Goal: Information Seeking & Learning: Learn about a topic

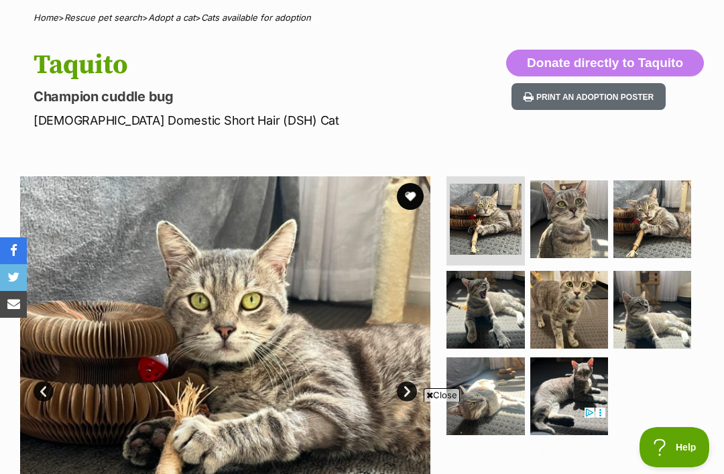
click at [412, 196] on button "favourite" at bounding box center [410, 196] width 27 height 27
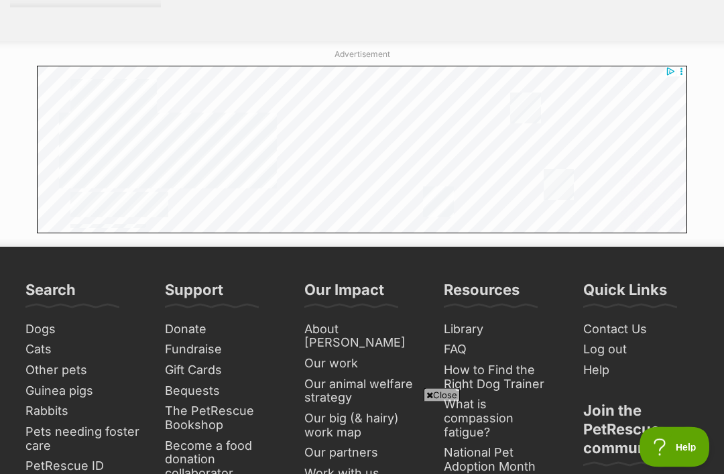
scroll to position [7987, 0]
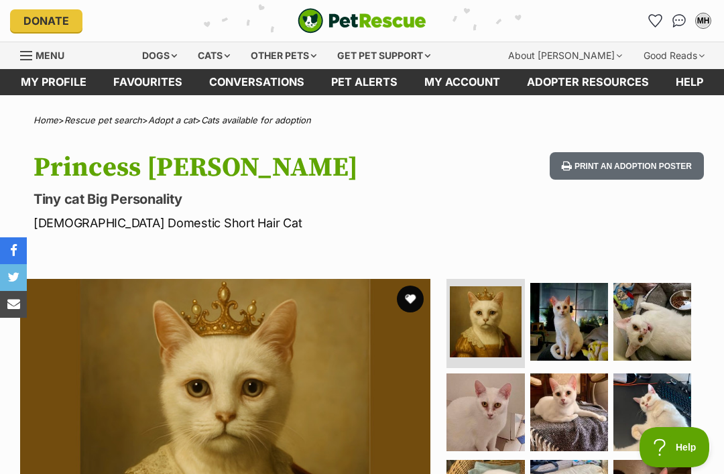
click at [579, 320] on img at bounding box center [569, 322] width 78 height 78
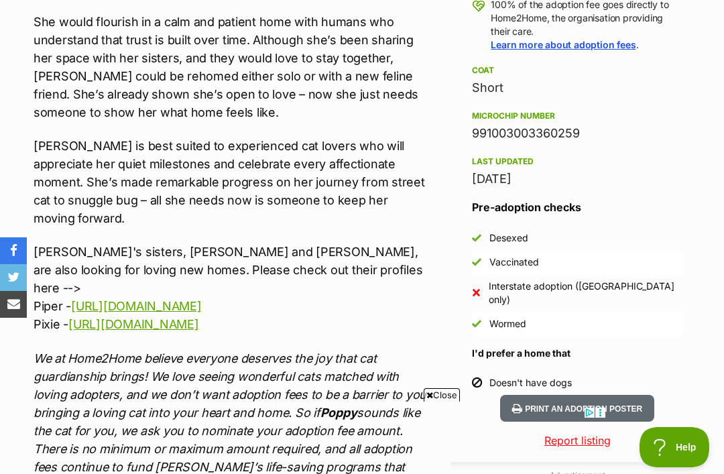
scroll to position [1014, 0]
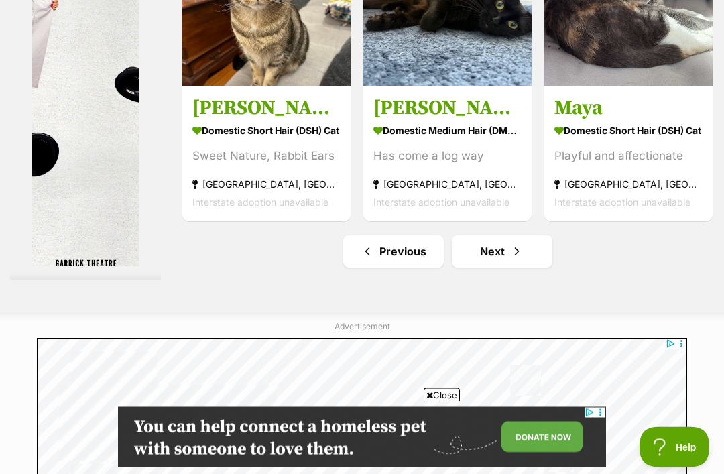
scroll to position [7733, 0]
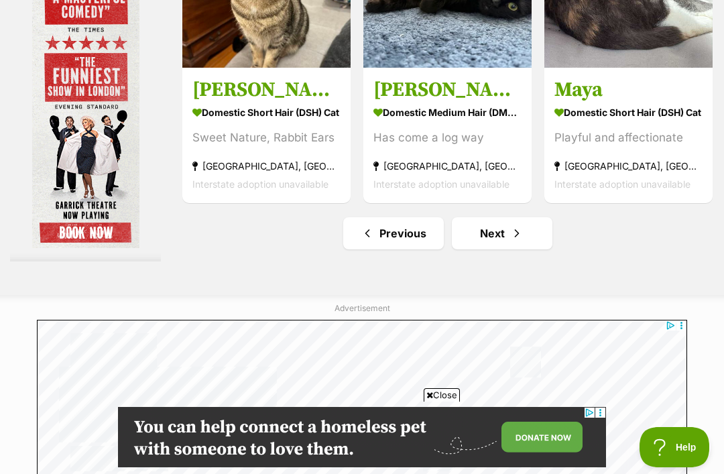
click at [517, 249] on link "Next" at bounding box center [502, 233] width 101 height 32
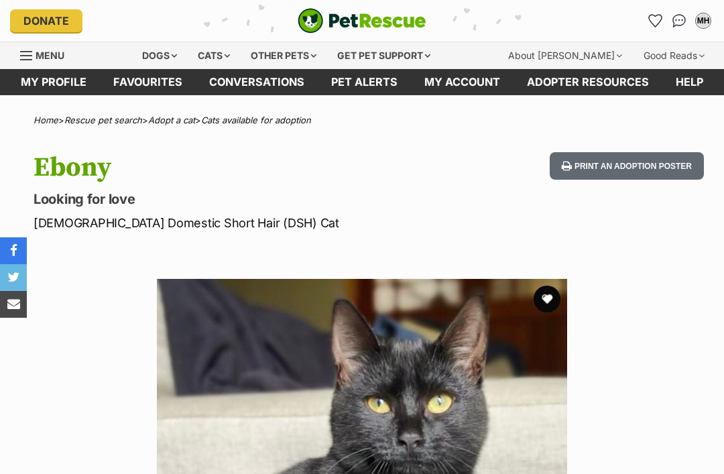
scroll to position [552, 0]
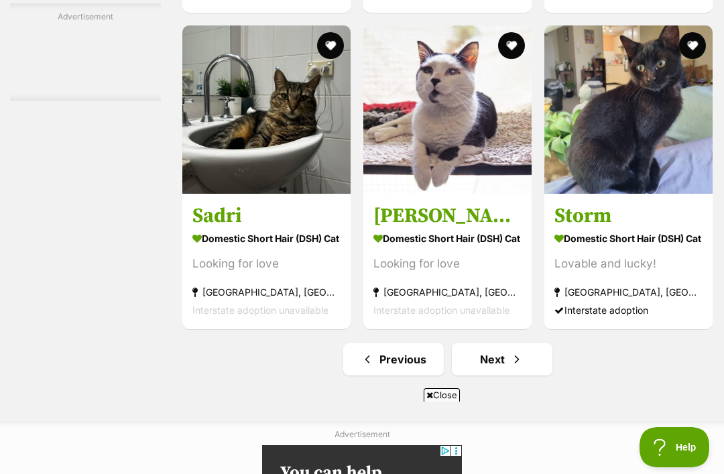
click at [659, 249] on strong "Domestic Short Hair (DSH) Cat" at bounding box center [628, 238] width 148 height 19
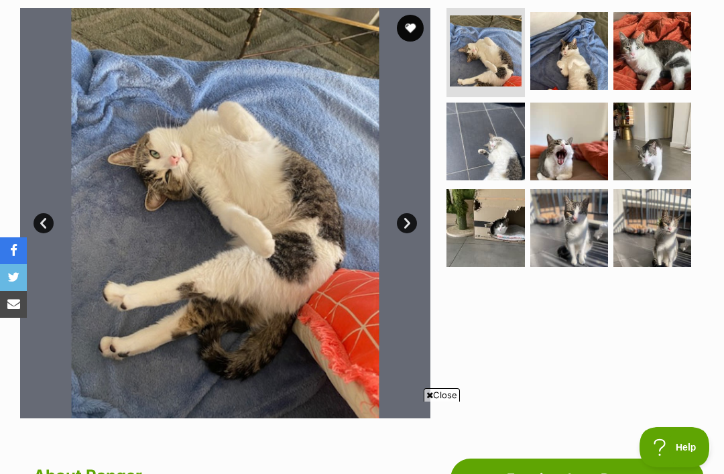
scroll to position [272, 0]
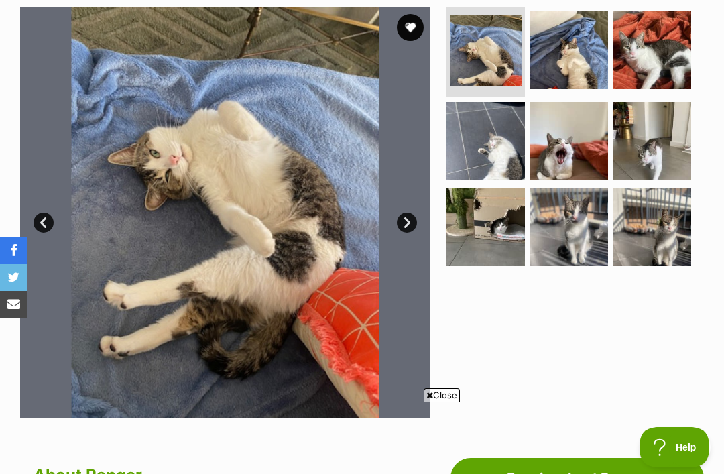
click at [574, 242] on img at bounding box center [569, 227] width 78 height 78
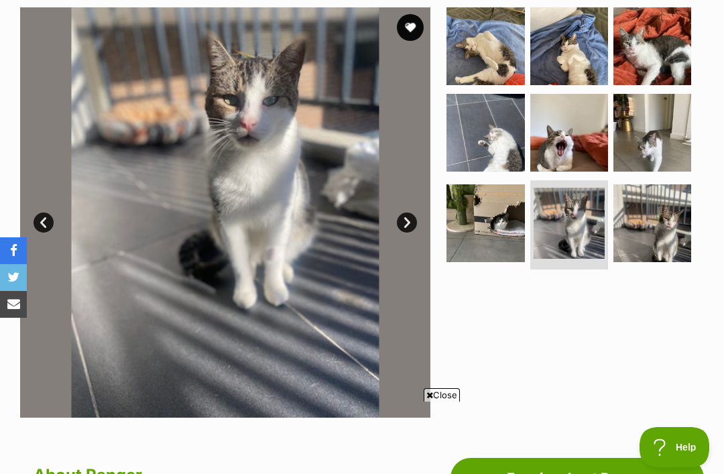
click at [489, 229] on img at bounding box center [485, 223] width 78 height 78
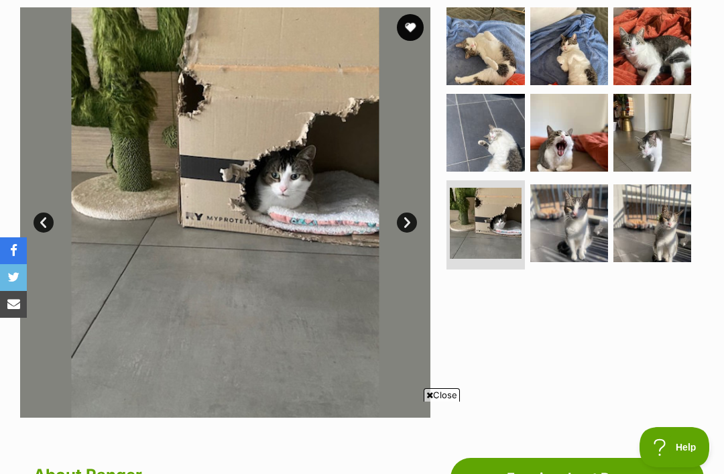
click at [484, 56] on img at bounding box center [485, 46] width 78 height 78
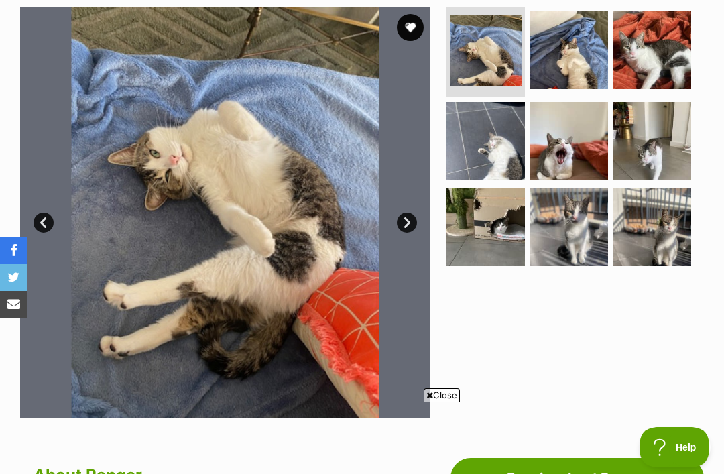
click at [481, 239] on img at bounding box center [485, 227] width 78 height 78
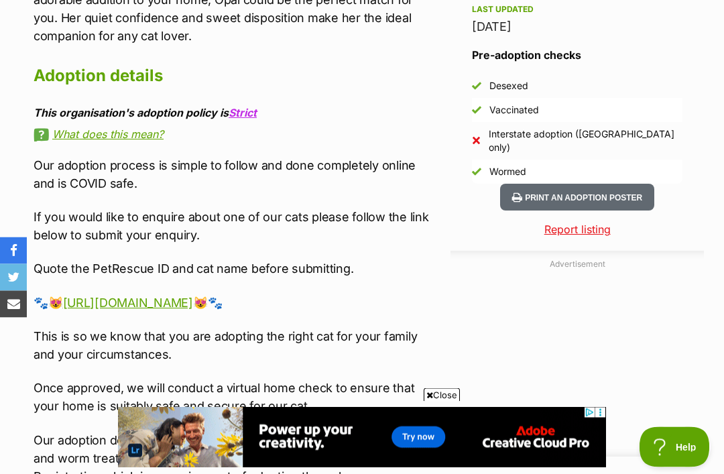
scroll to position [582, 0]
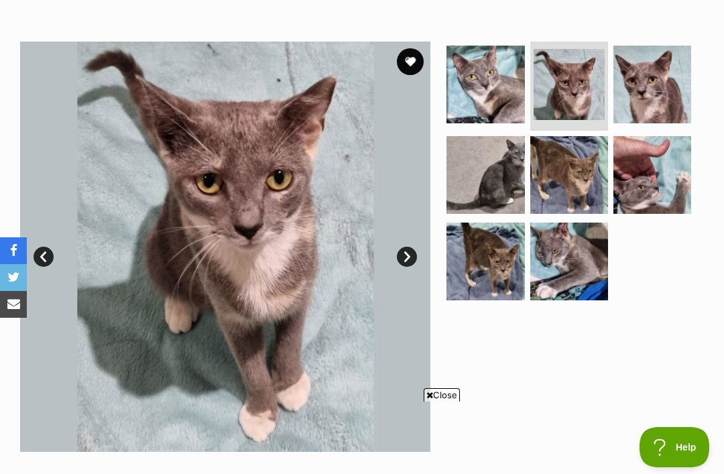
scroll to position [0, 0]
click at [650, 192] on img at bounding box center [652, 175] width 78 height 78
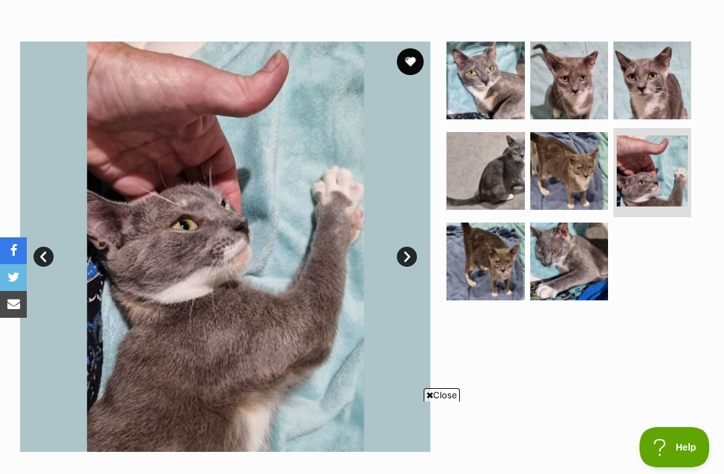
click at [572, 274] on img at bounding box center [569, 262] width 78 height 78
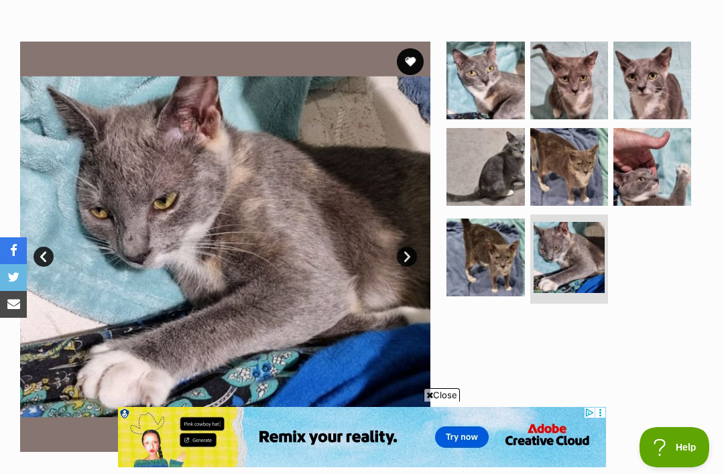
click at [666, 172] on img at bounding box center [652, 167] width 78 height 78
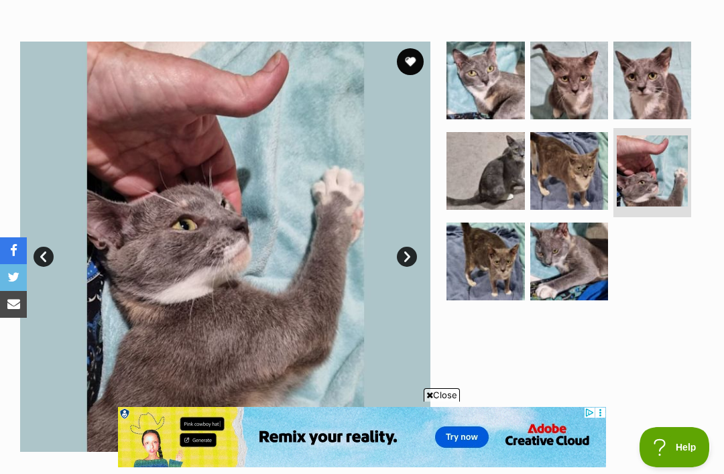
click at [482, 276] on img at bounding box center [485, 262] width 78 height 78
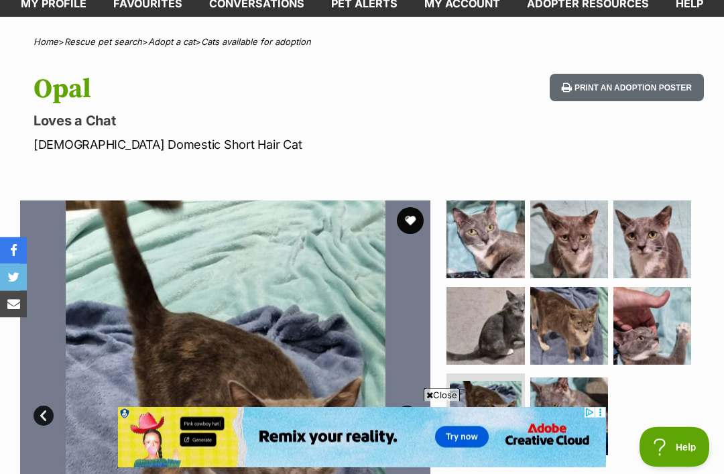
scroll to position [36, 0]
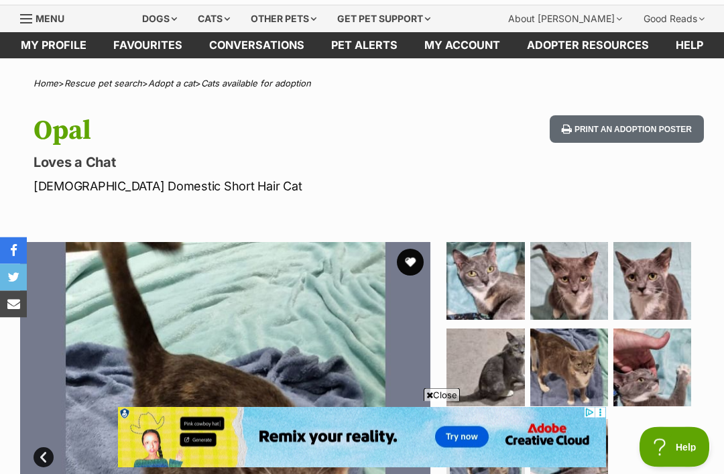
click at [411, 263] on button "favourite" at bounding box center [410, 262] width 27 height 27
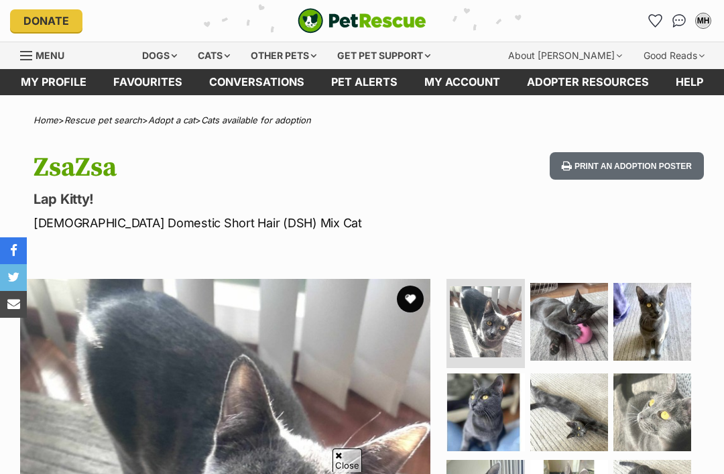
scroll to position [1095, 0]
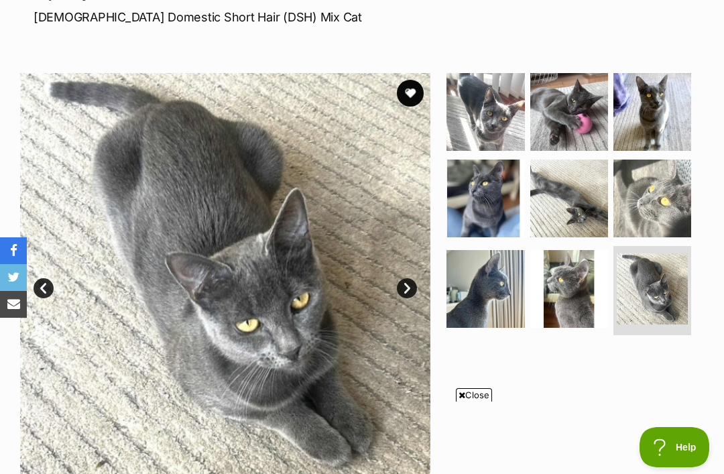
scroll to position [0, 0]
click at [666, 207] on img at bounding box center [652, 199] width 78 height 78
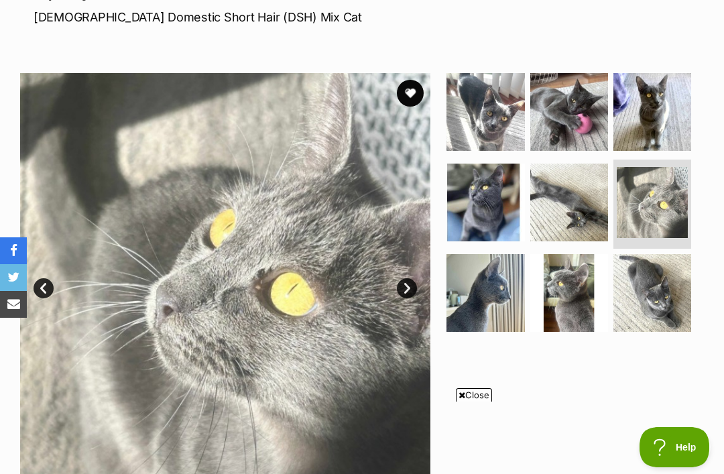
click at [666, 194] on img at bounding box center [652, 202] width 71 height 71
click at [564, 302] on img at bounding box center [569, 293] width 78 height 78
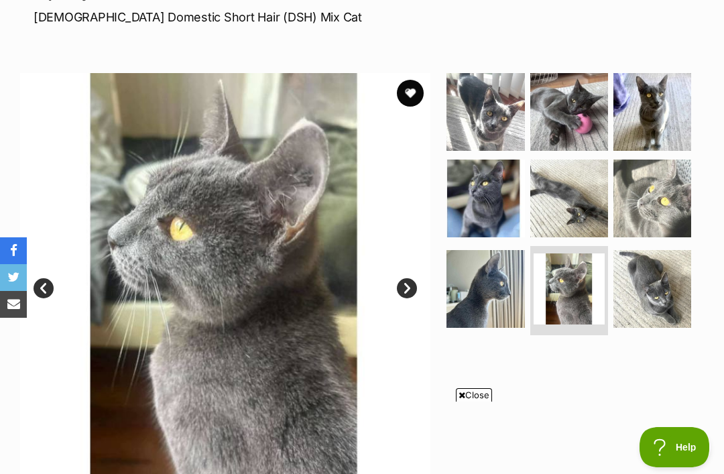
click at [580, 194] on img at bounding box center [569, 199] width 78 height 78
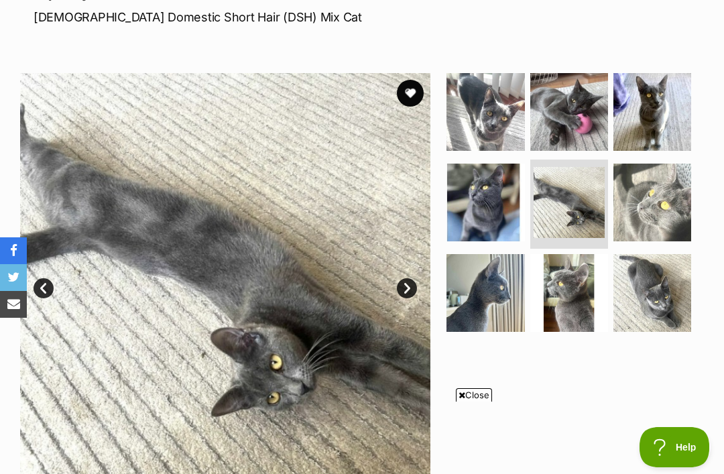
click at [658, 194] on img at bounding box center [652, 203] width 78 height 78
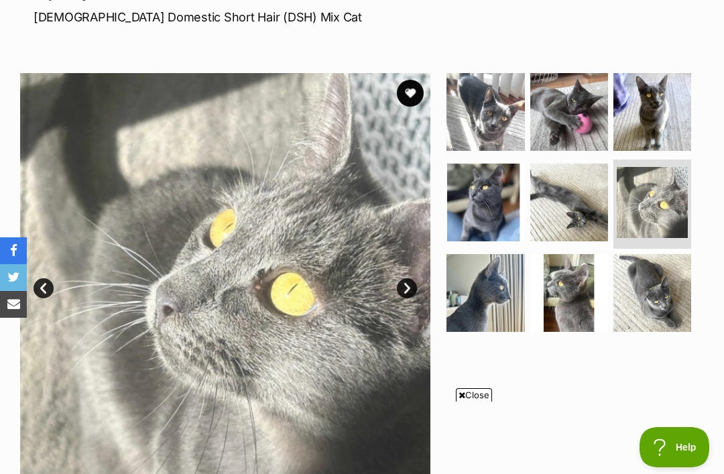
click at [485, 208] on img at bounding box center [485, 203] width 78 height 78
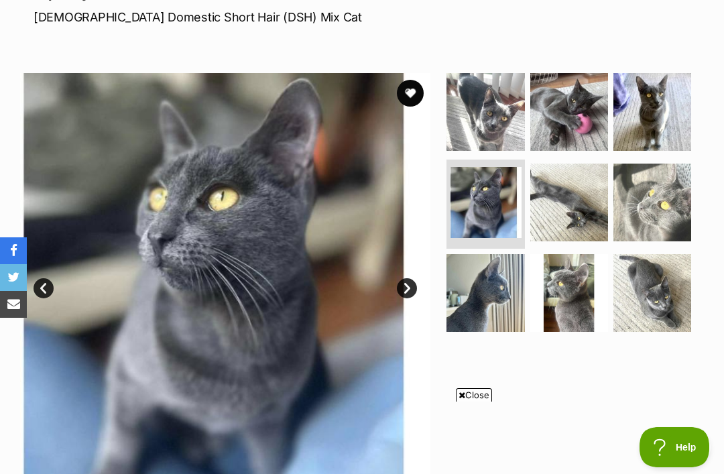
click at [584, 105] on img at bounding box center [569, 112] width 78 height 78
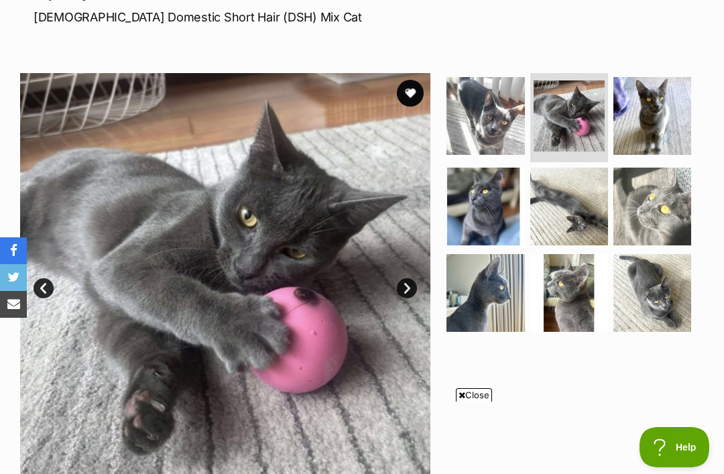
click at [406, 99] on button "favourite" at bounding box center [410, 93] width 27 height 27
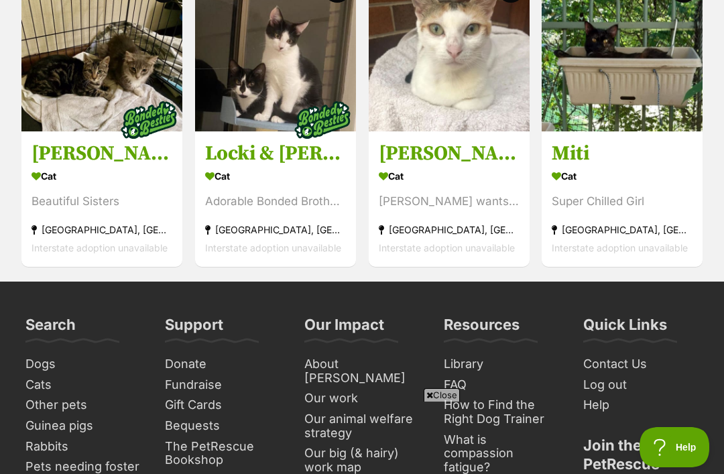
scroll to position [2397, 0]
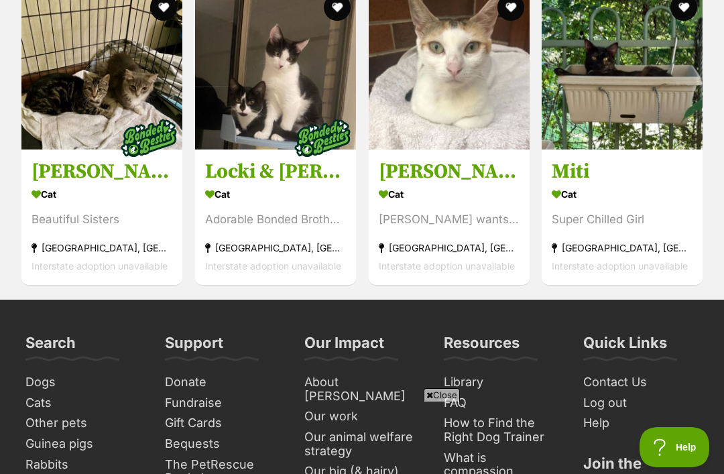
click at [593, 159] on h3 "Miti" at bounding box center [622, 171] width 141 height 25
